Goal: Task Accomplishment & Management: Use online tool/utility

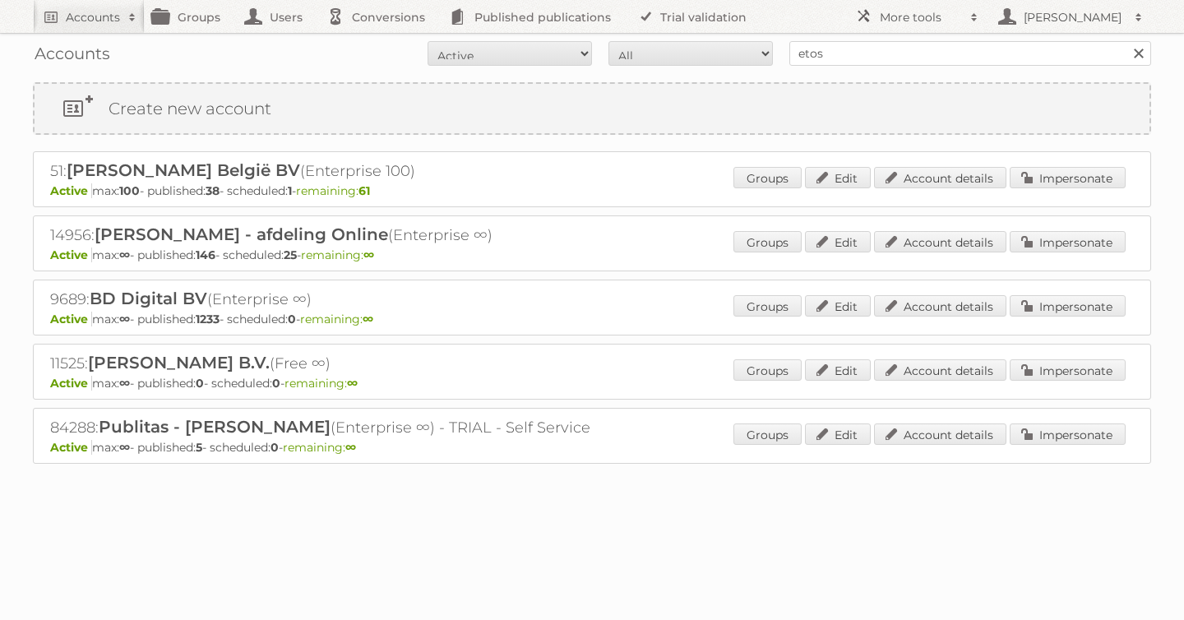
type input "etos"
click at [1126, 41] on input "Search" at bounding box center [1138, 53] width 25 height 25
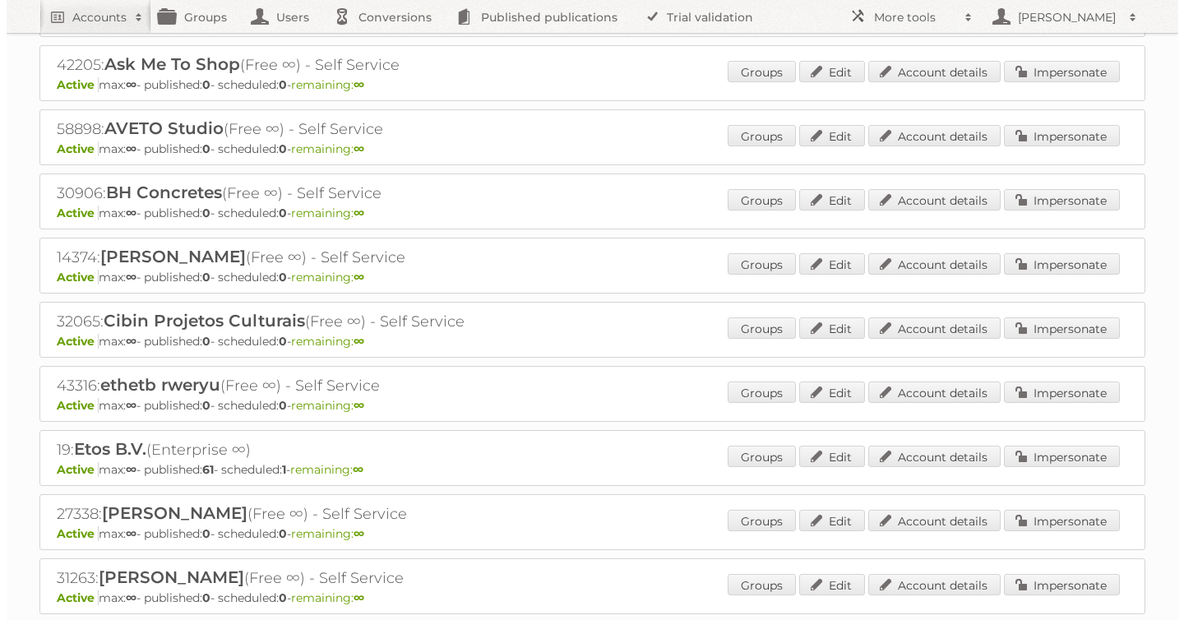
scroll to position [269, 0]
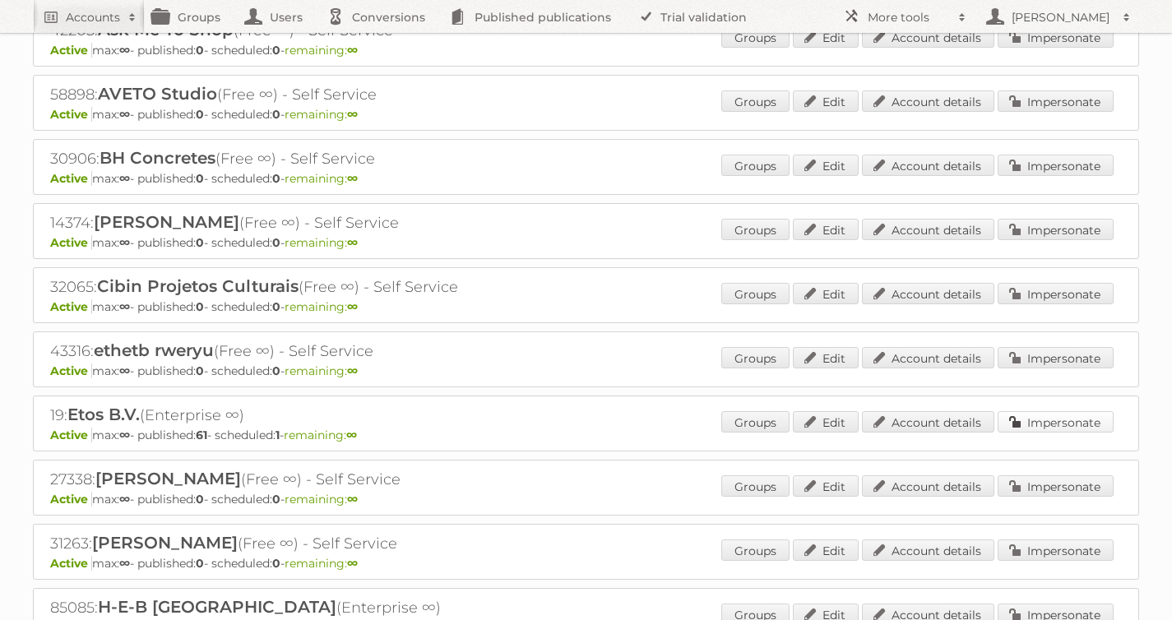
click at [1030, 424] on link "Impersonate" at bounding box center [1056, 421] width 116 height 21
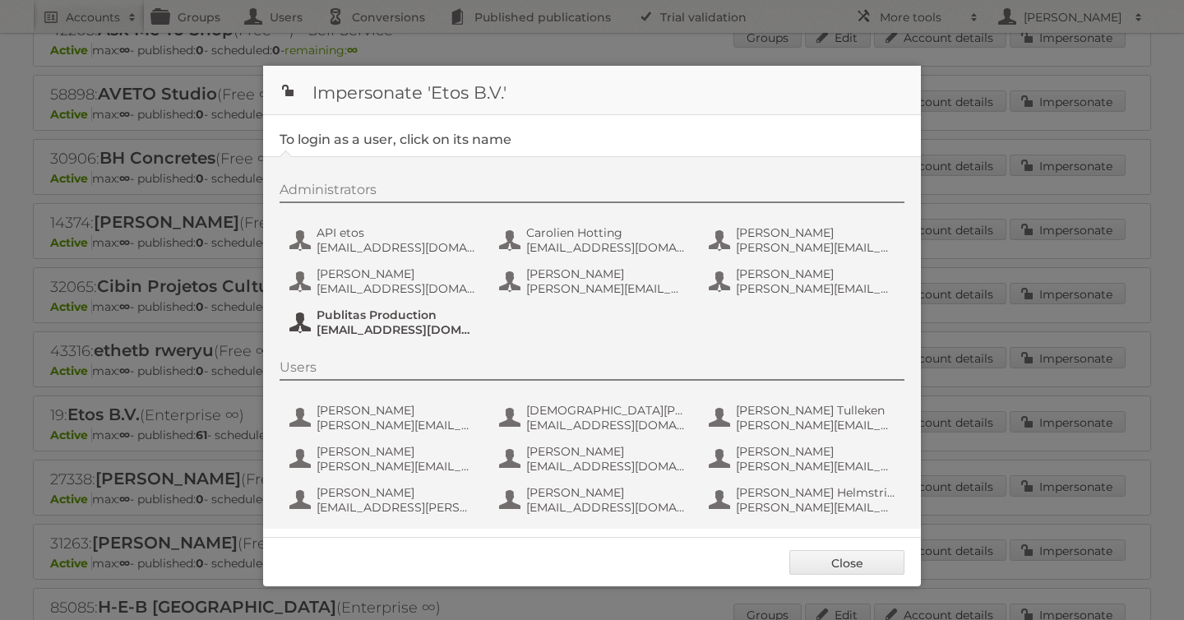
click at [335, 318] on span "Publitas Production" at bounding box center [397, 315] width 160 height 15
